Goal: Transaction & Acquisition: Register for event/course

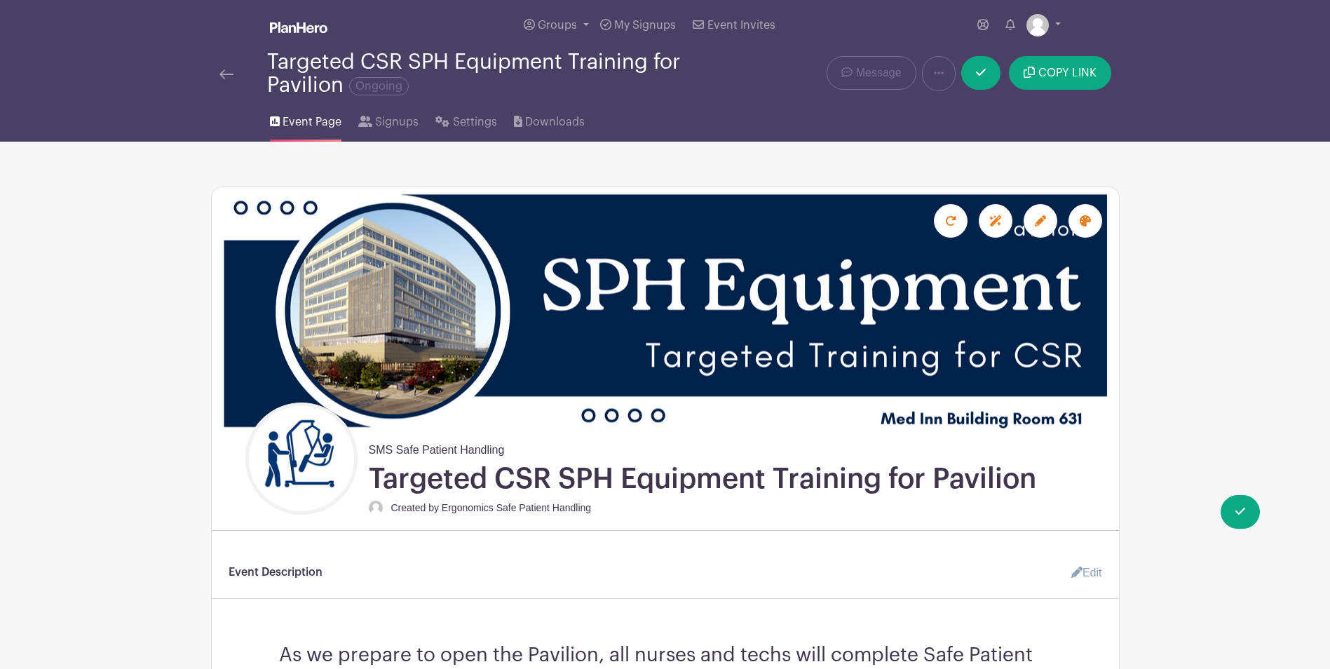
scroll to position [561, 0]
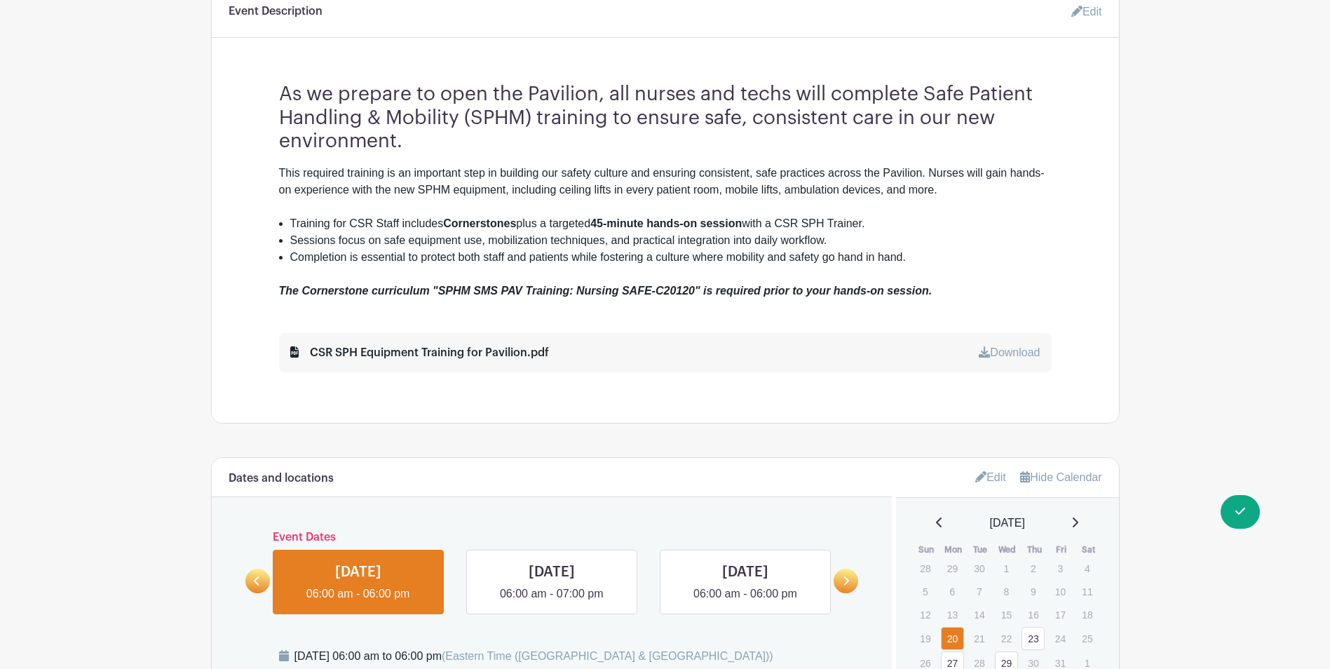
click at [967, 261] on li "Completion is essential to protect both staff and patients while fostering a cu…" at bounding box center [670, 257] width 761 height 17
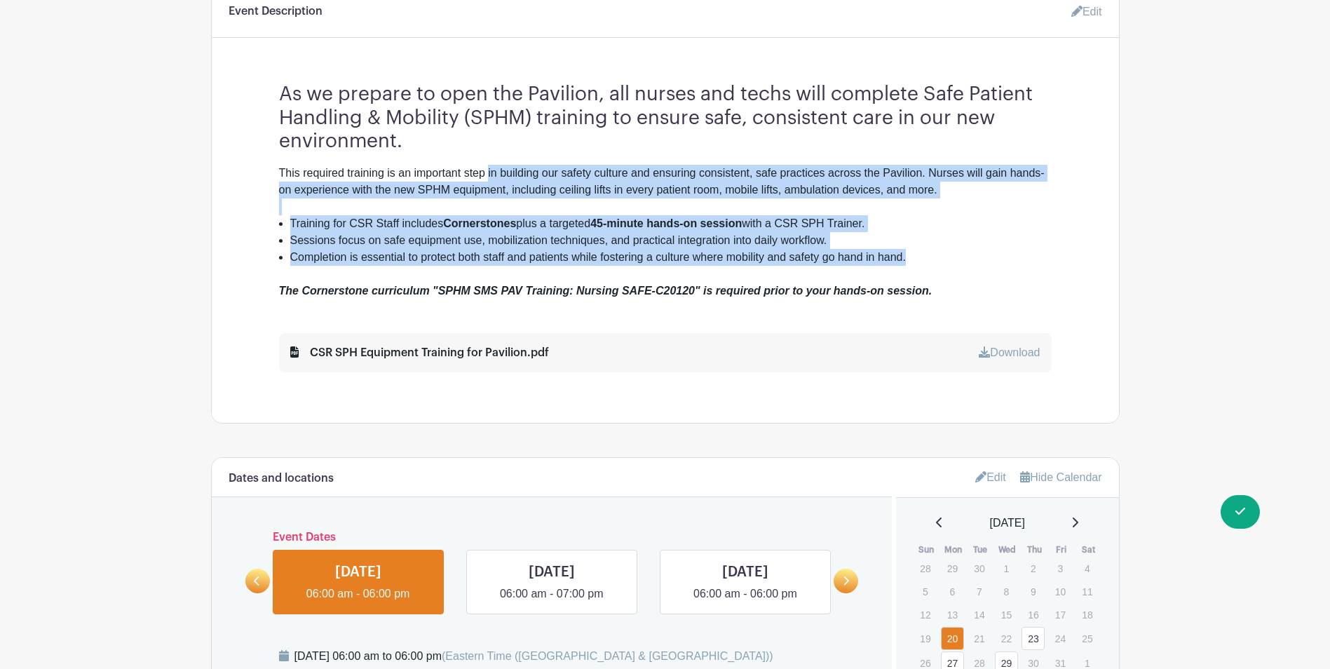
drag, startPoint x: 970, startPoint y: 277, endPoint x: 484, endPoint y: 171, distance: 497.9
click at [484, 171] on div "This required training is an important step in building our safety culture and …" at bounding box center [665, 232] width 772 height 135
click at [876, 266] on div "The Cornerstone curriculum "SPHM SMS PAV Training: Nursing SAFE-C20120" is requ…" at bounding box center [665, 283] width 772 height 34
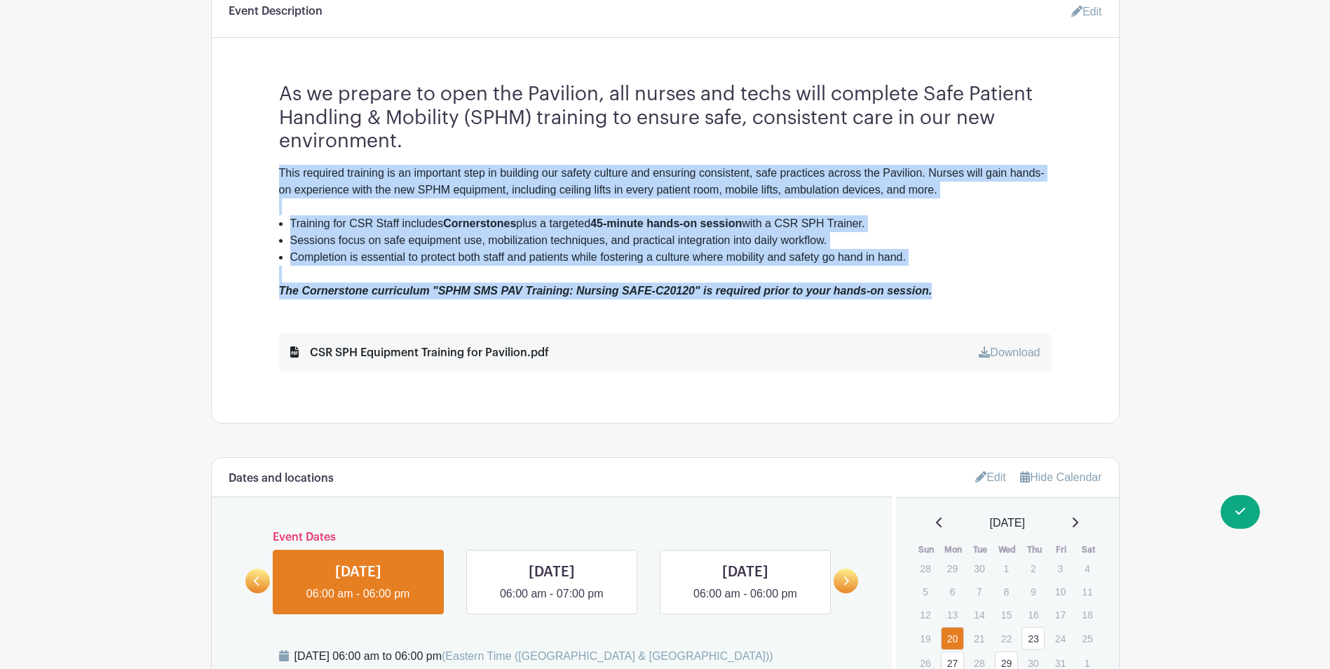
drag, startPoint x: 955, startPoint y: 285, endPoint x: 254, endPoint y: 168, distance: 710.7
click at [254, 168] on div "As we prepare to open the Pavilion, all nurses and techs will complete Safe Pat…" at bounding box center [665, 221] width 840 height 301
copy div "This required training is an important step in building our safety culture and …"
click at [127, 234] on main "Groups All Groups [PERSON_NAME] Events SMS Safe Patient Handling My Signups Eve…" at bounding box center [665, 441] width 1330 height 2005
click at [981, 350] on icon at bounding box center [984, 351] width 11 height 11
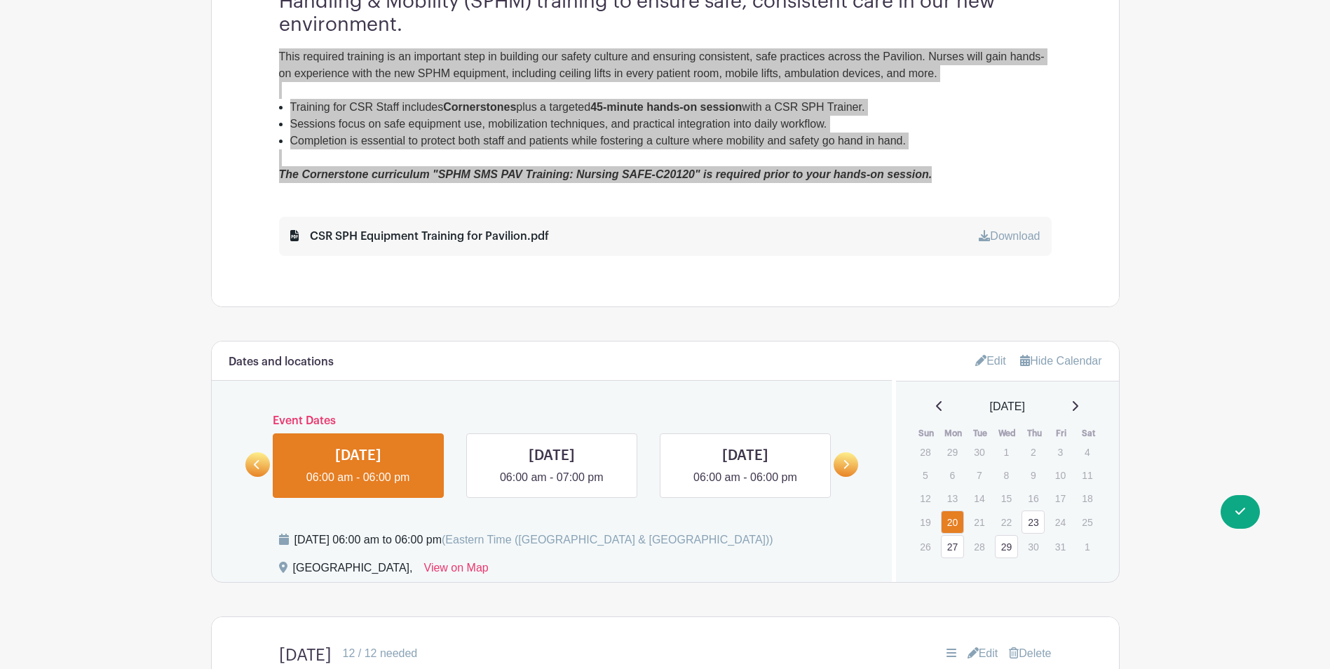
scroll to position [701, 0]
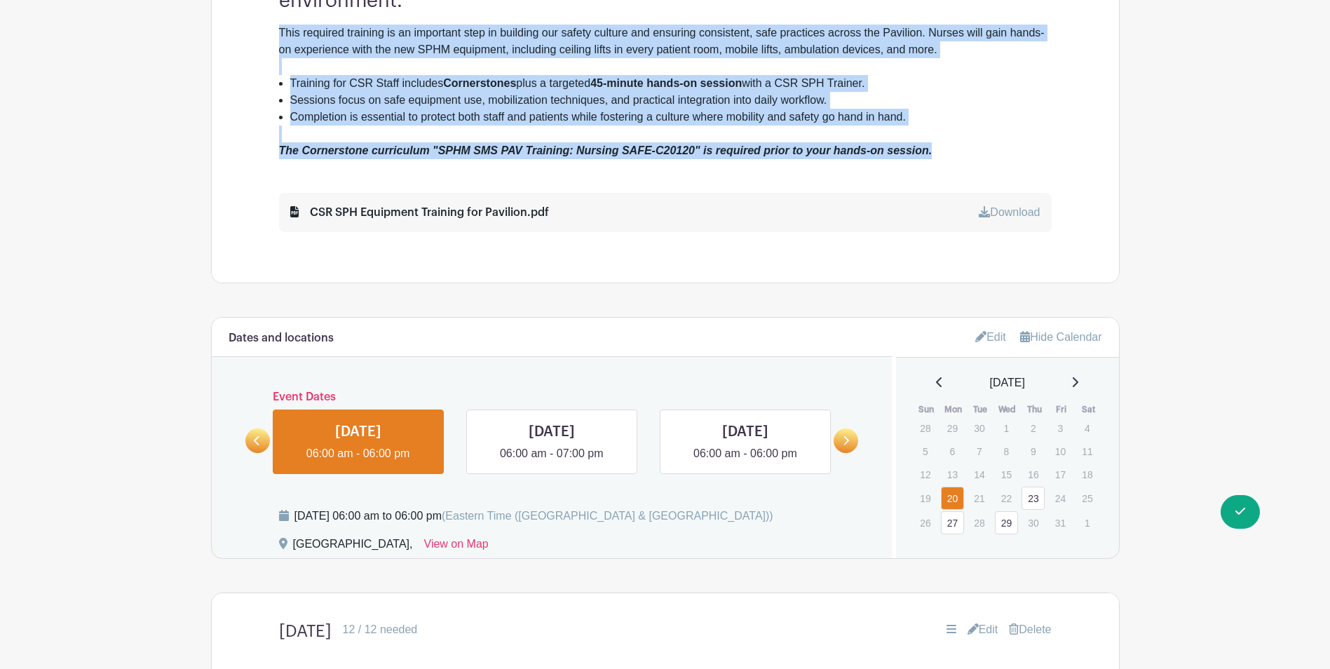
drag, startPoint x: 955, startPoint y: 498, endPoint x: 868, endPoint y: 512, distance: 87.9
click at [955, 498] on link "20" at bounding box center [952, 497] width 23 height 23
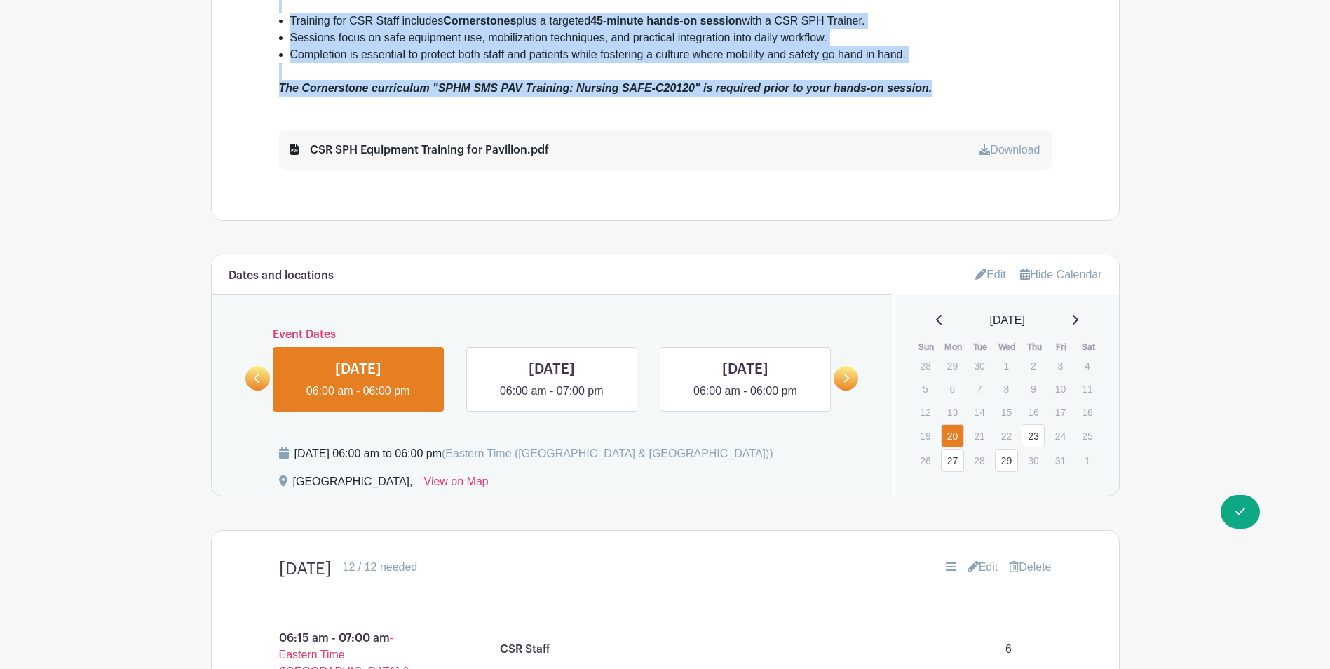
scroll to position [841, 0]
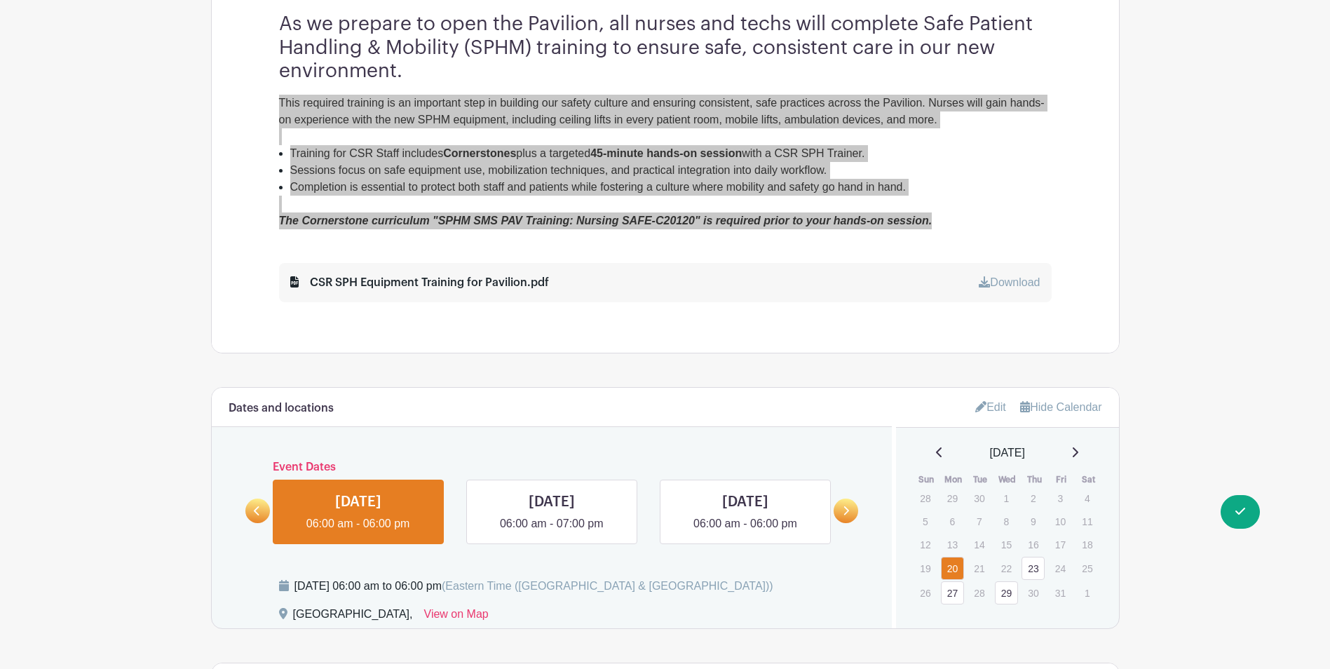
scroll to position [350, 0]
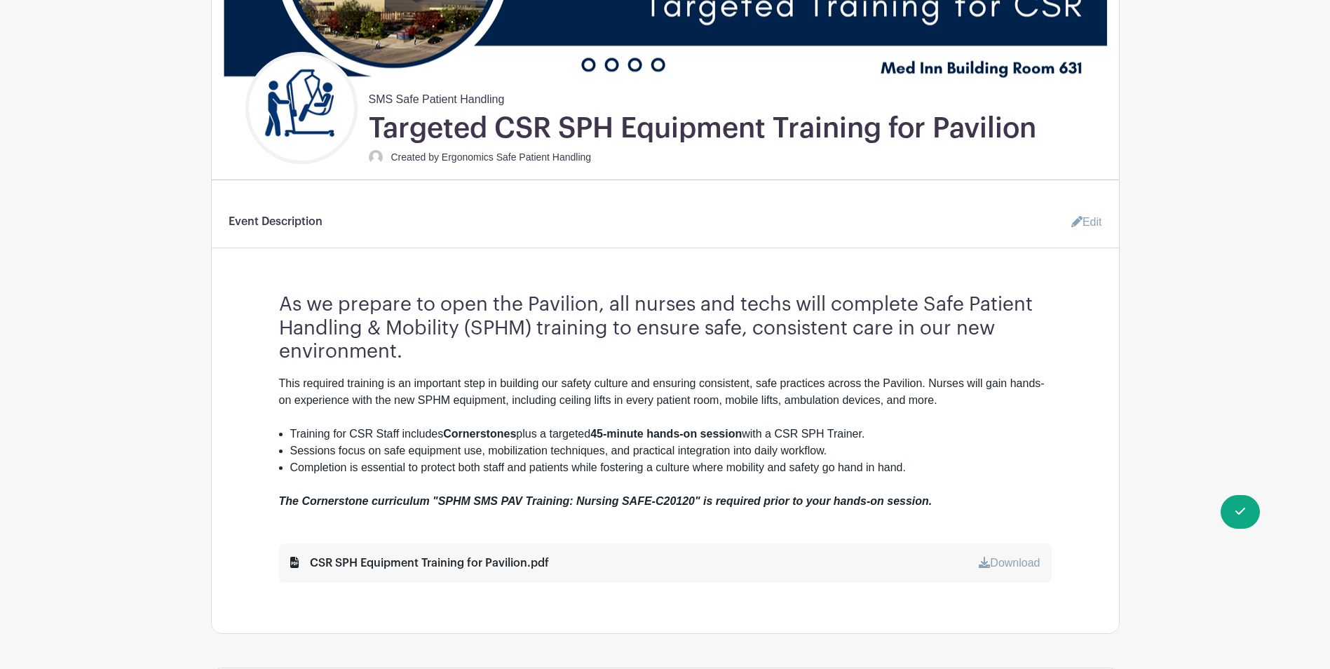
click at [1095, 371] on turbo-frame "Event Description Edit As we prepare to open the Pavilion, all nurses and techs…" at bounding box center [665, 395] width 907 height 374
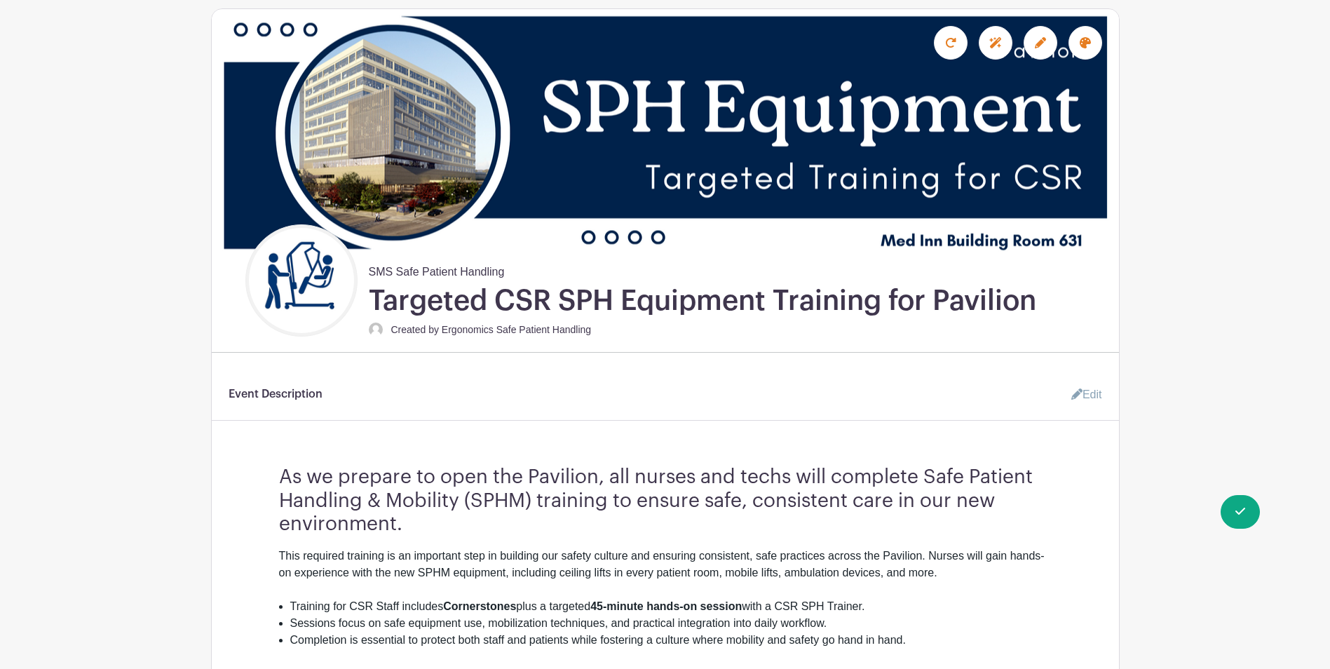
scroll to position [0, 0]
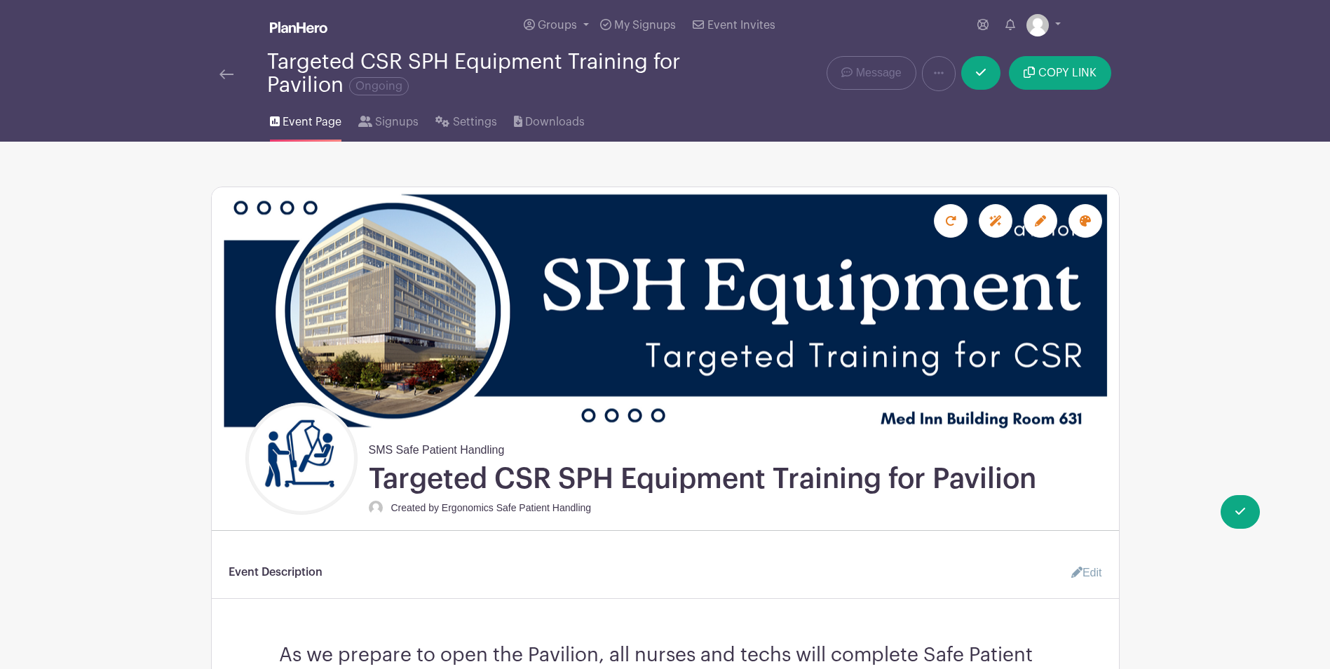
click at [227, 70] on img at bounding box center [226, 74] width 14 height 10
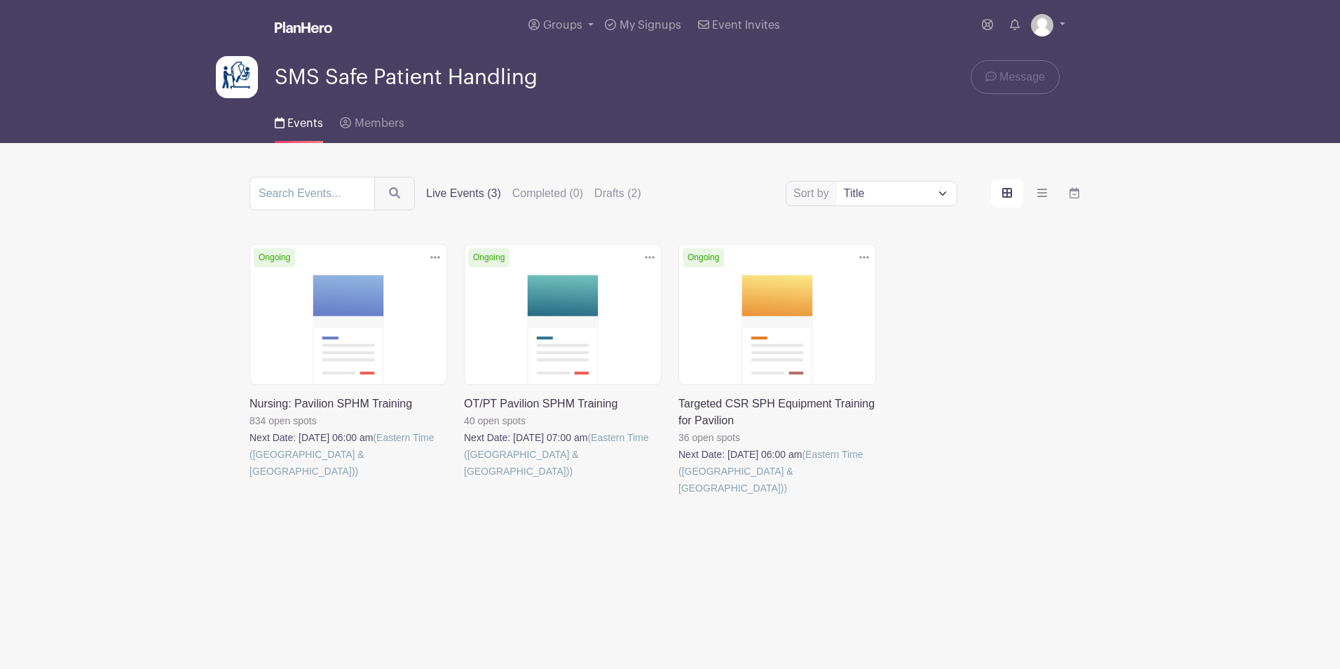
click at [250, 479] on link at bounding box center [250, 479] width 0 height 0
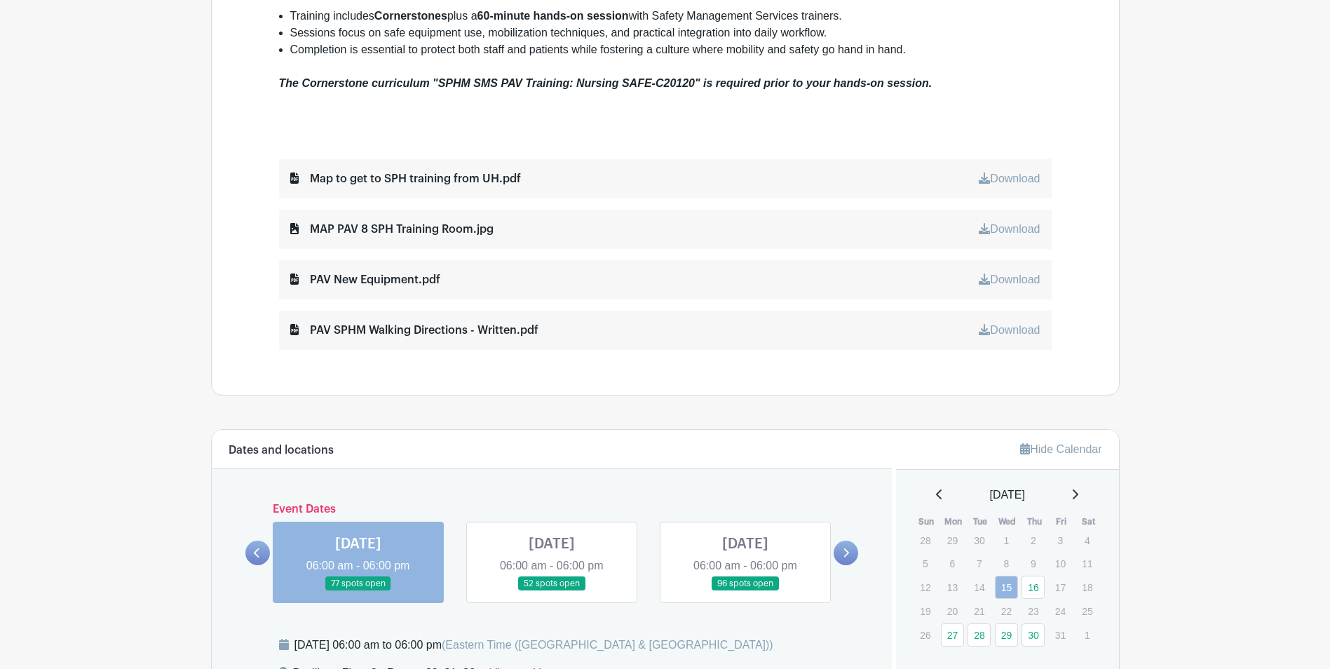
scroll to position [841, 0]
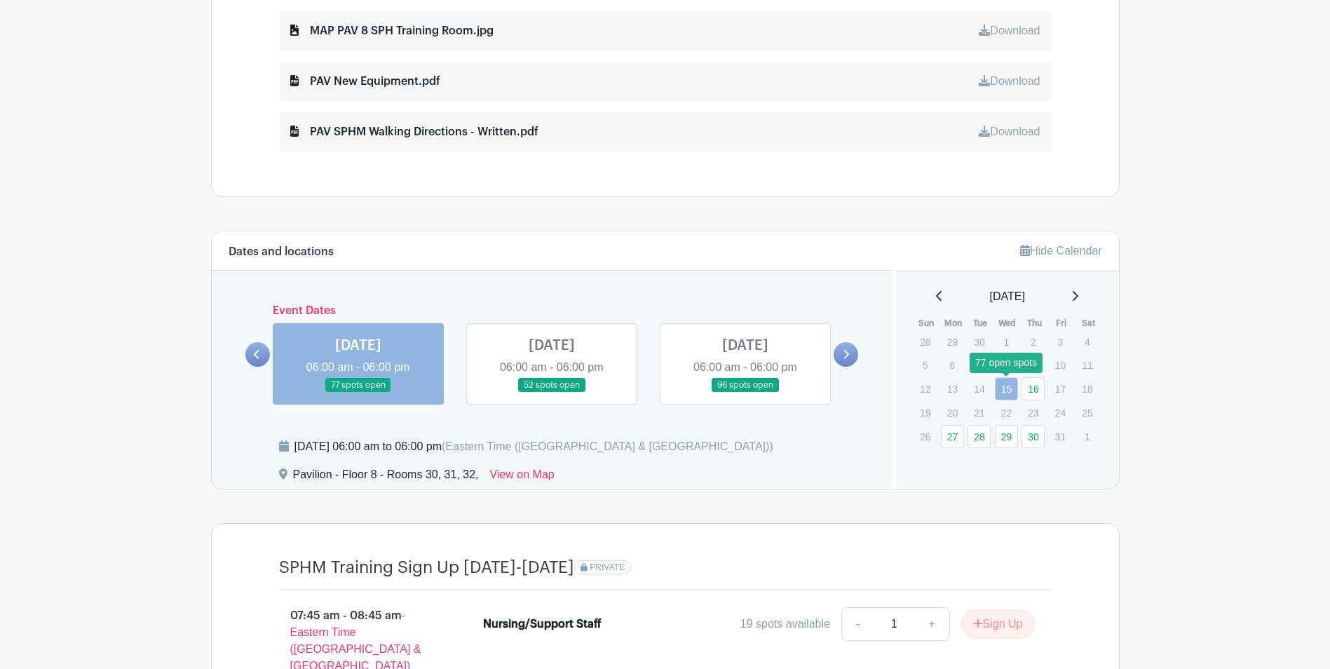
click at [1010, 388] on link "15" at bounding box center [1006, 388] width 23 height 23
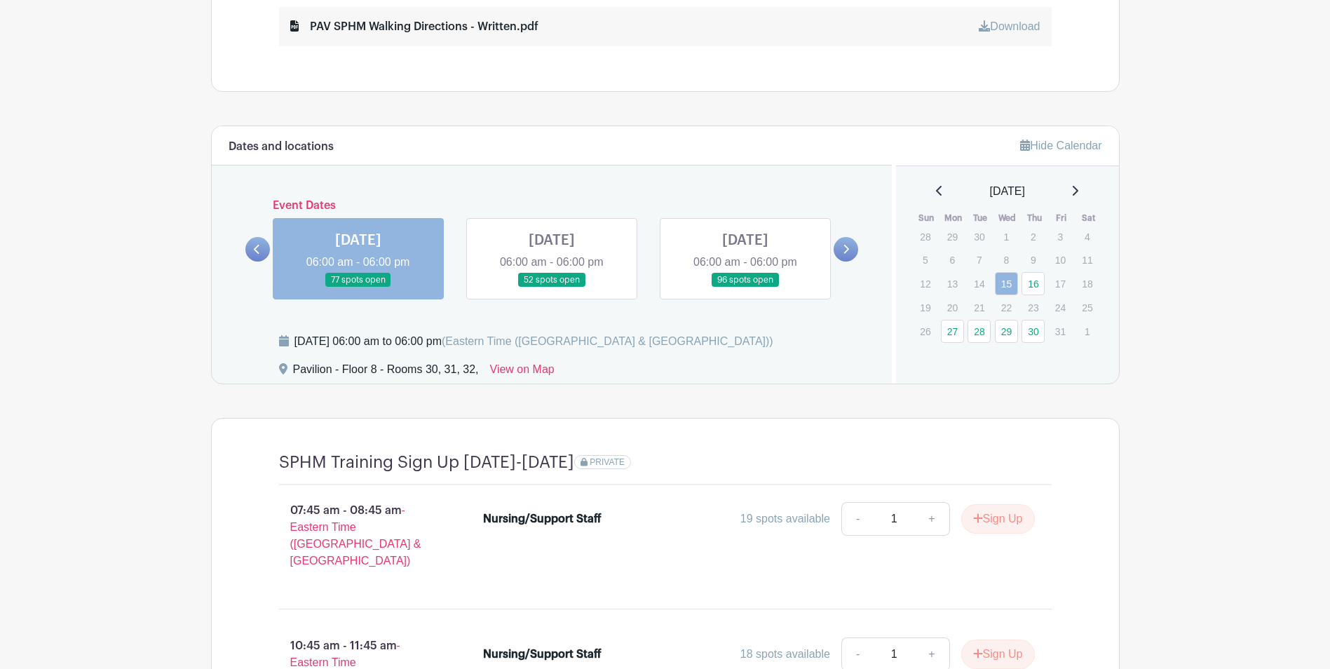
scroll to position [981, 0]
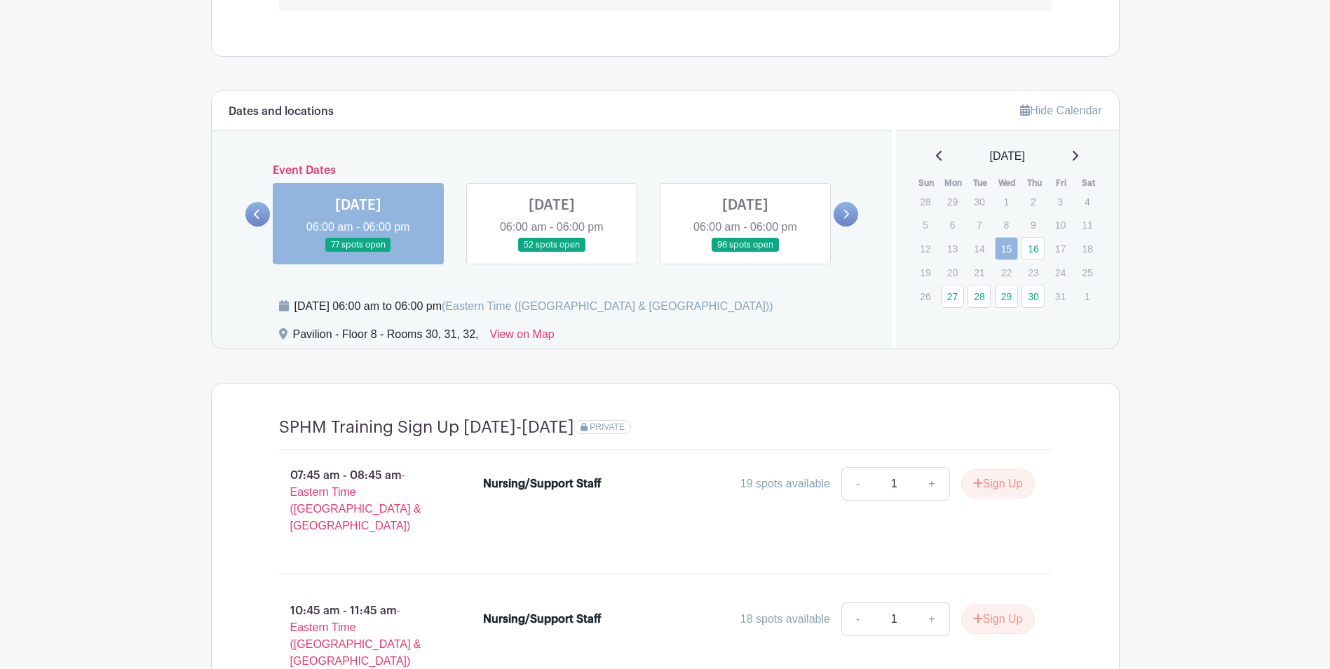
click at [358, 252] on link at bounding box center [358, 252] width 0 height 0
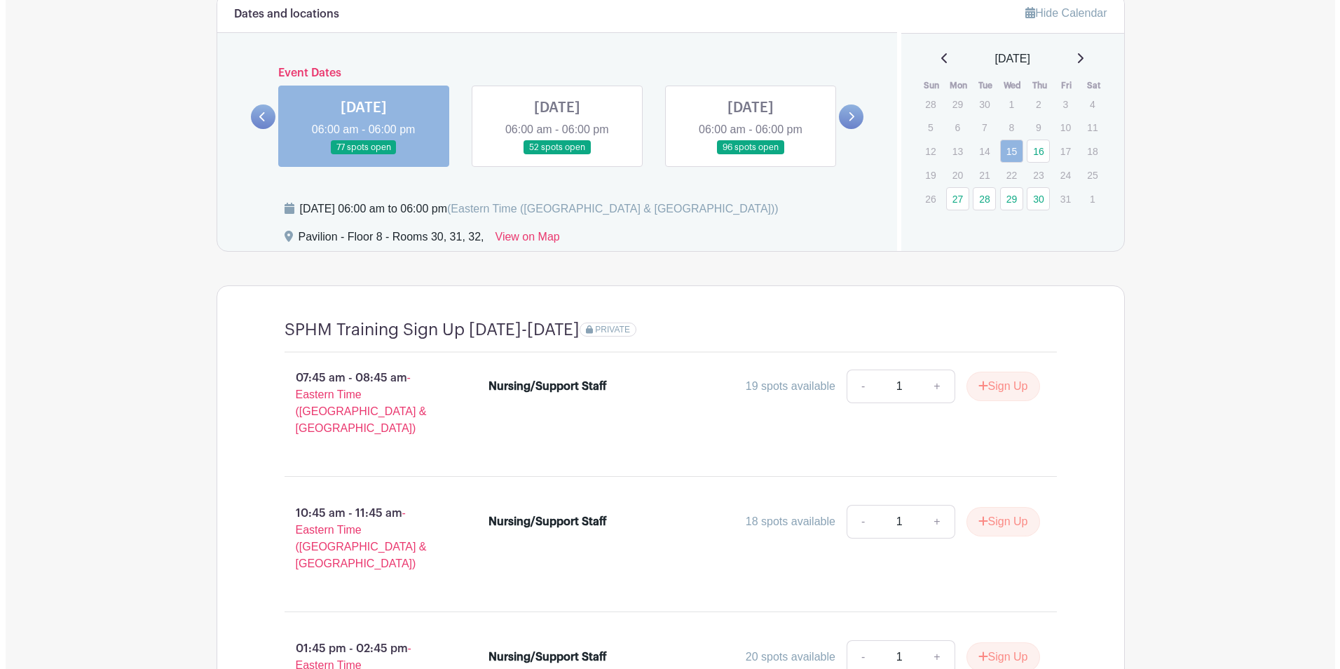
scroll to position [1122, 0]
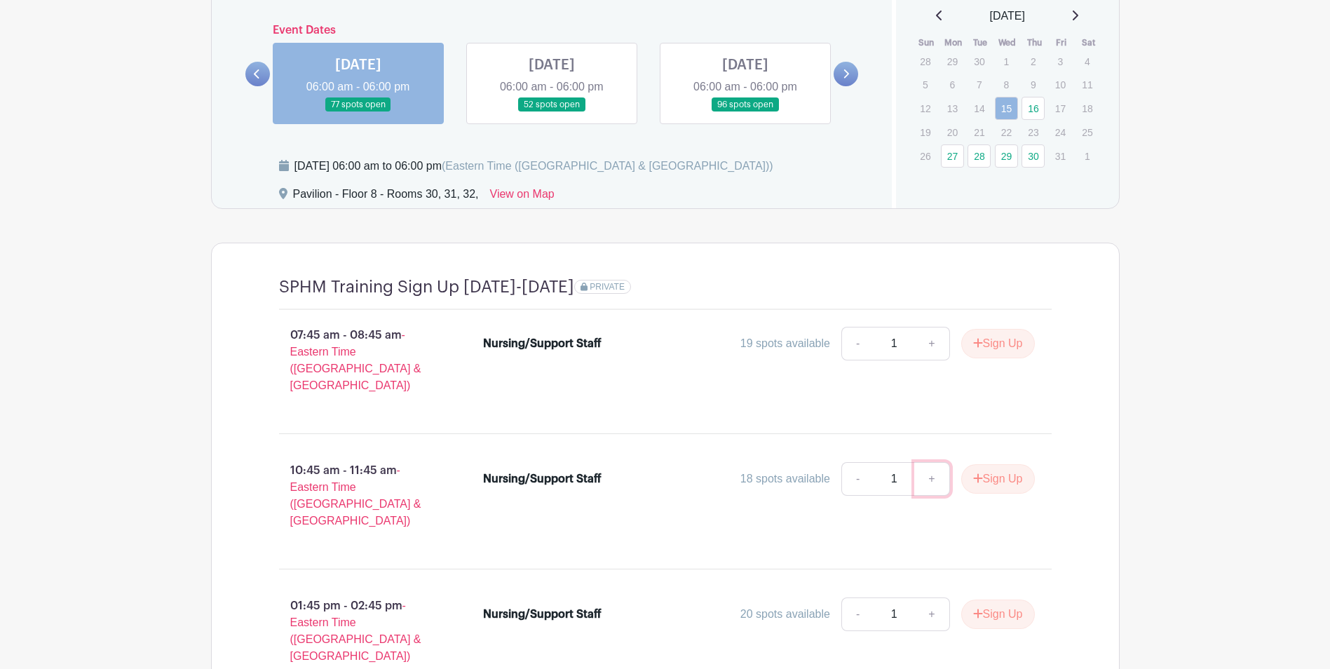
click at [925, 462] on link "+" at bounding box center [931, 479] width 35 height 34
type input "5"
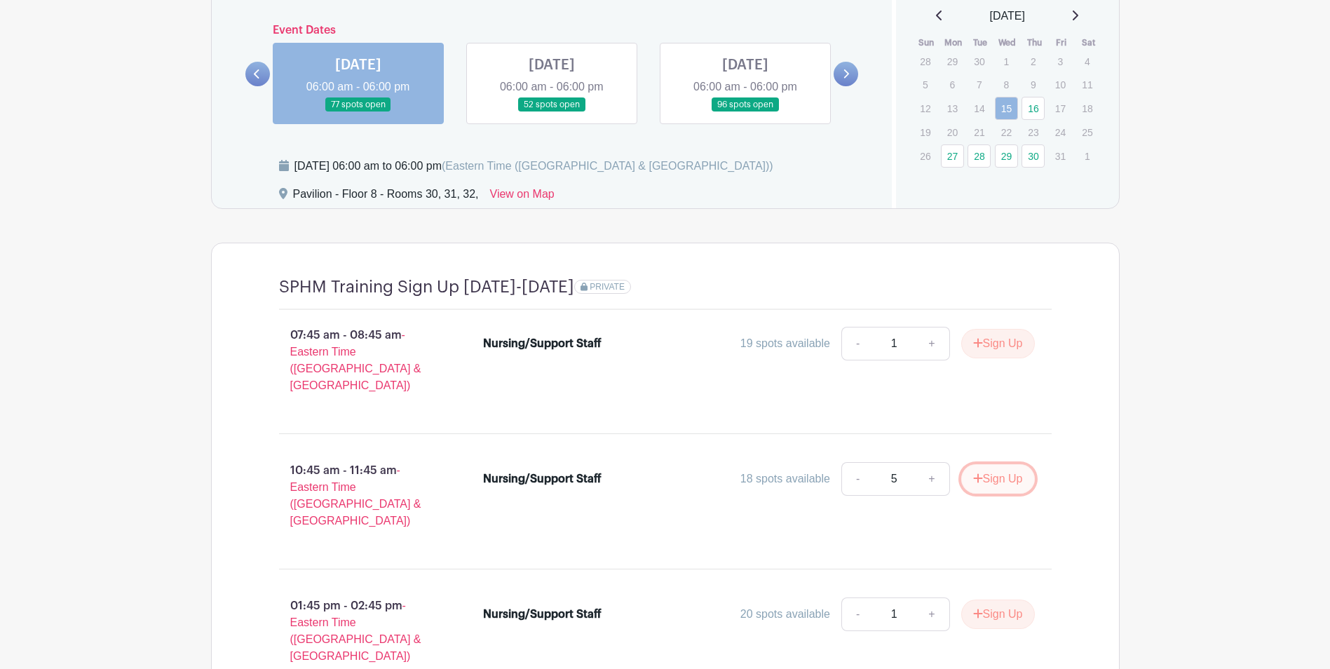
click at [1002, 464] on button "Sign Up" at bounding box center [998, 478] width 74 height 29
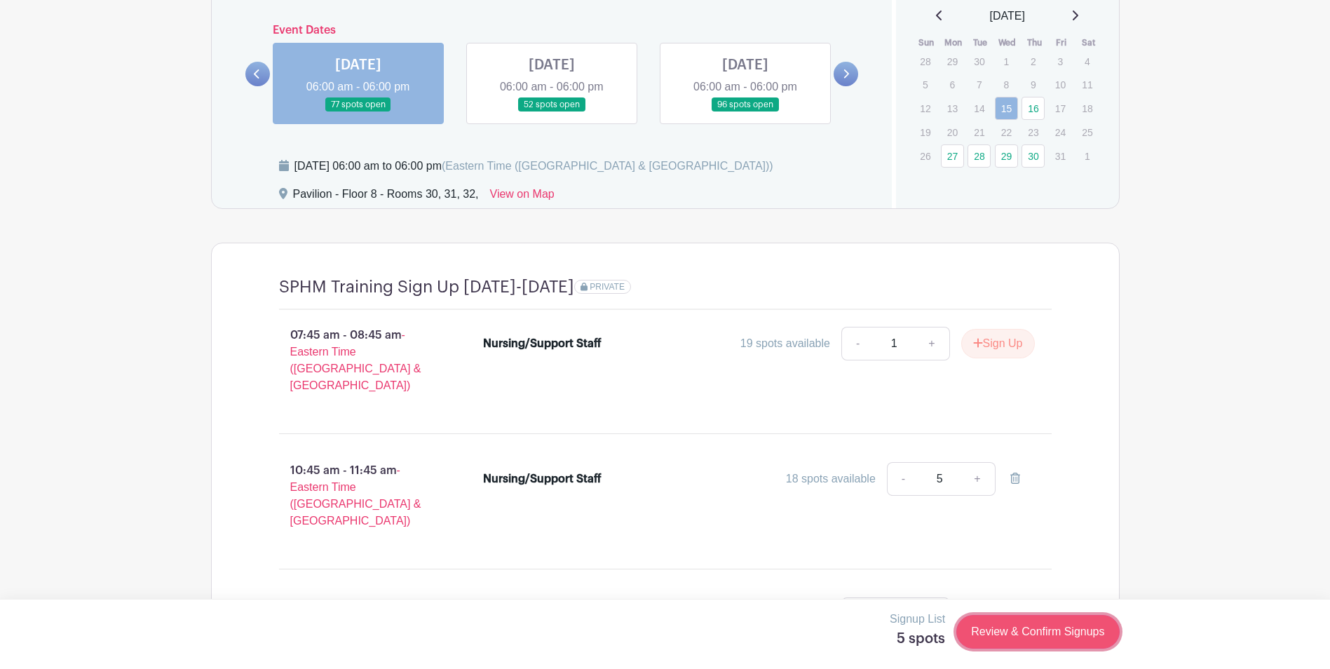
click at [1056, 626] on link "Review & Confirm Signups" at bounding box center [1037, 632] width 163 height 34
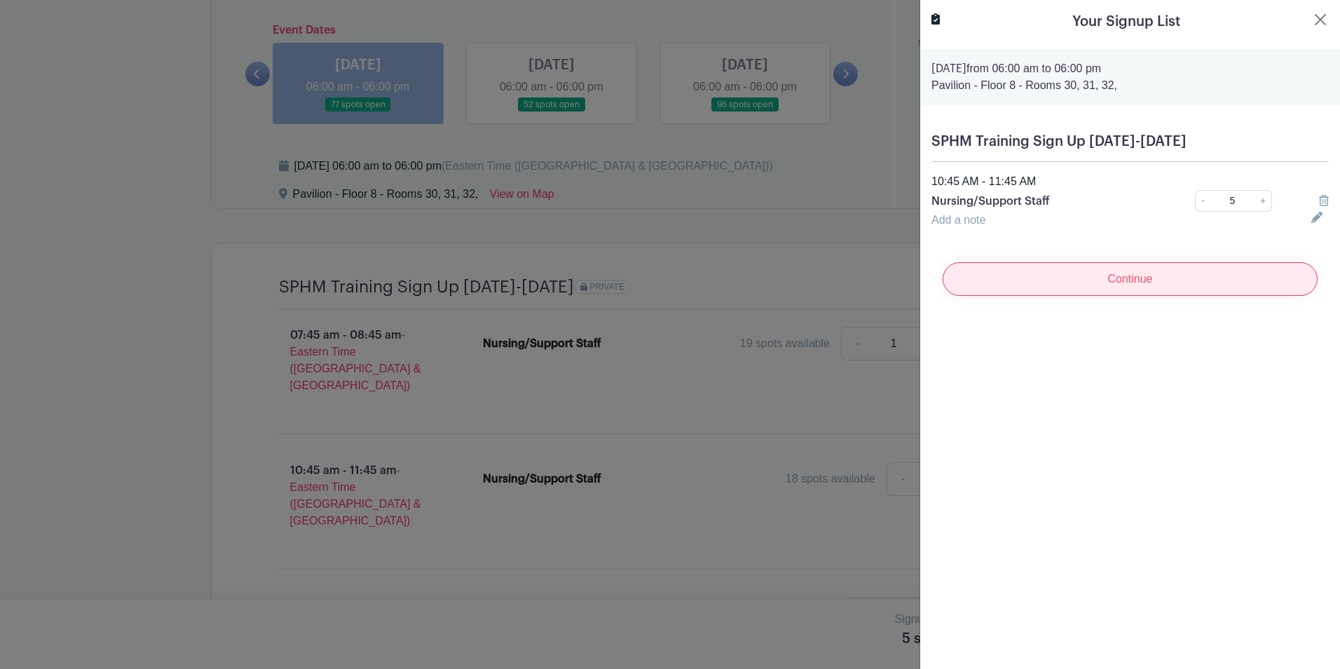
click at [1152, 272] on input "Continue" at bounding box center [1130, 279] width 375 height 34
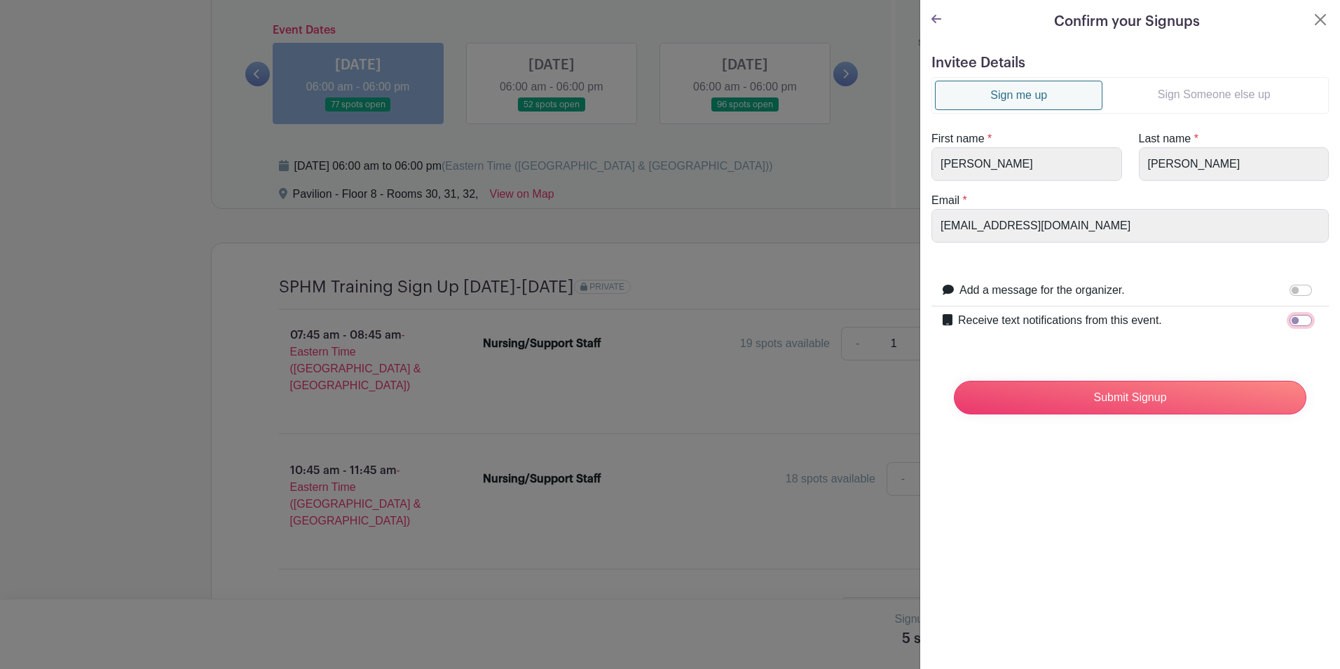
click at [1294, 320] on input "Receive text notifications from this event." at bounding box center [1301, 320] width 22 height 11
checkbox input "true"
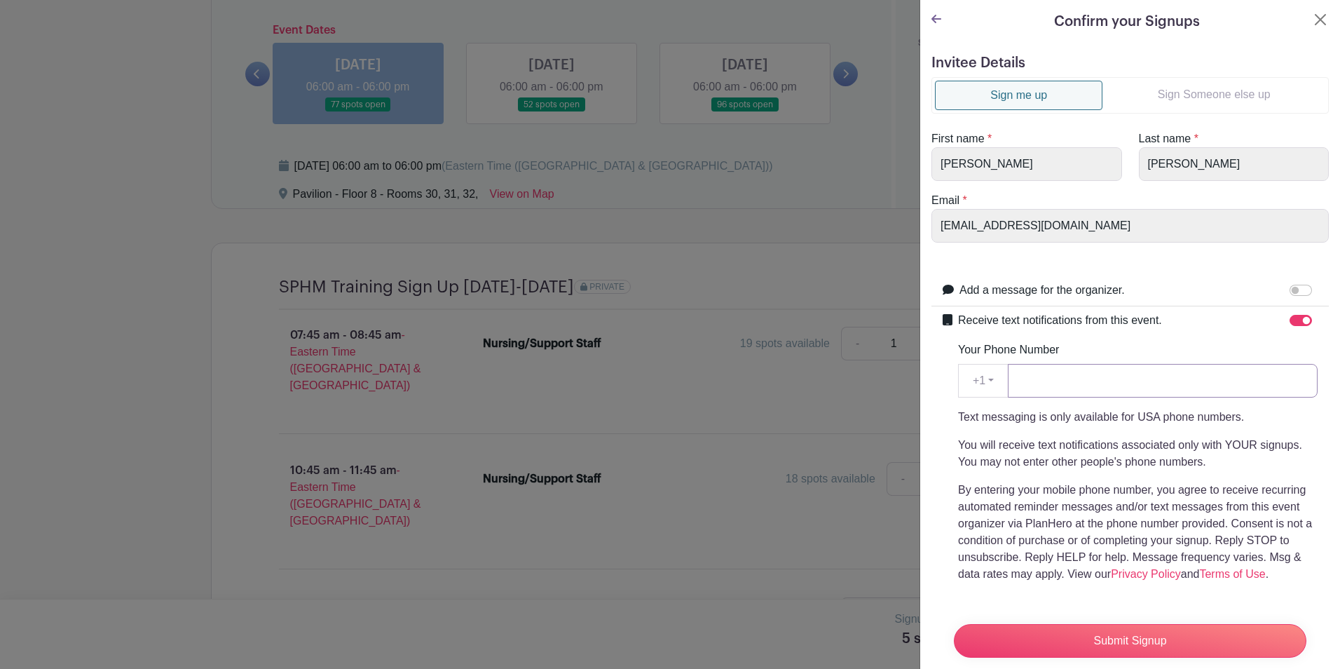
click at [1108, 382] on input "Your Phone Number" at bounding box center [1163, 381] width 310 height 34
type input "[PHONE_NUMBER]"
click at [1165, 624] on input "Submit Signup" at bounding box center [1130, 641] width 353 height 34
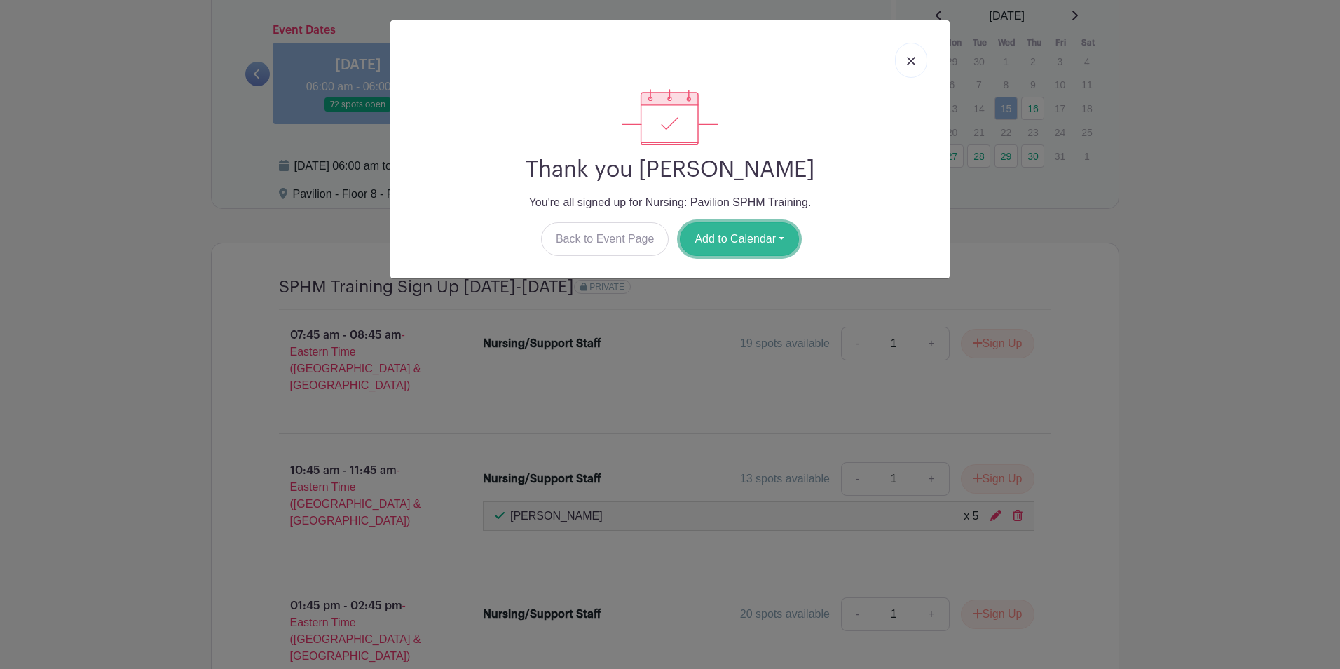
click at [754, 240] on button "Add to Calendar" at bounding box center [739, 239] width 119 height 34
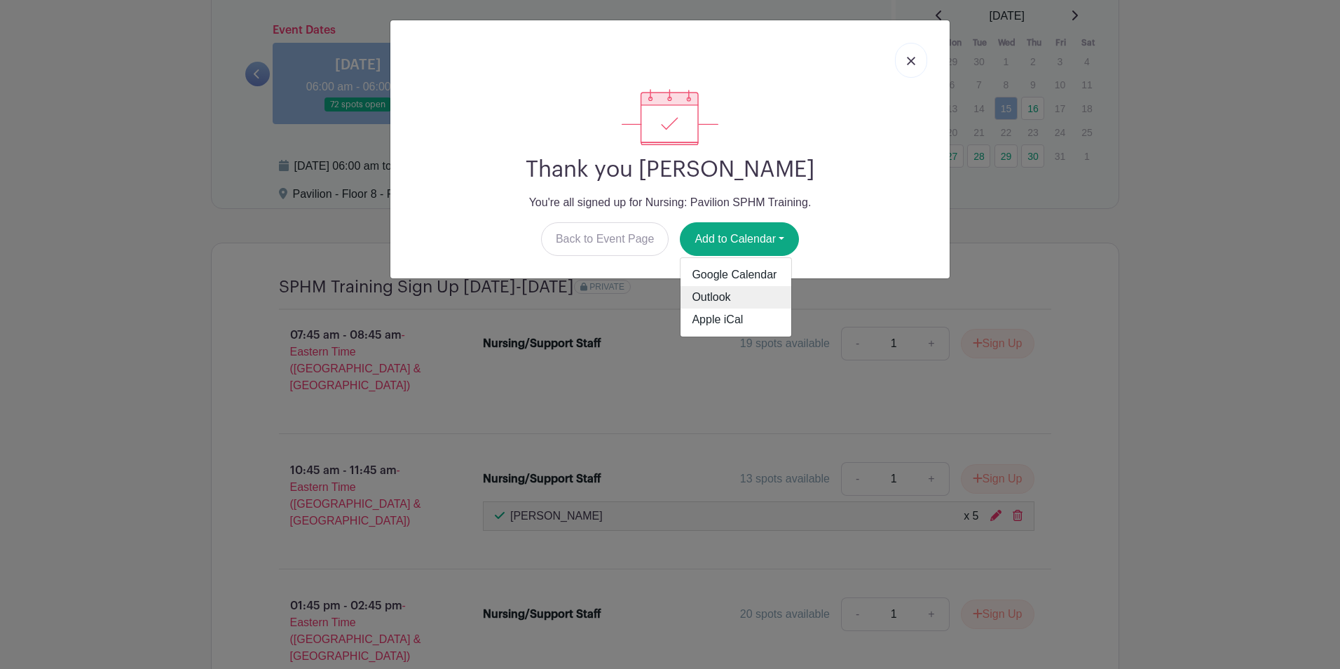
click at [755, 299] on link "Outlook" at bounding box center [736, 297] width 111 height 22
